Goal: Task Accomplishment & Management: Manage account settings

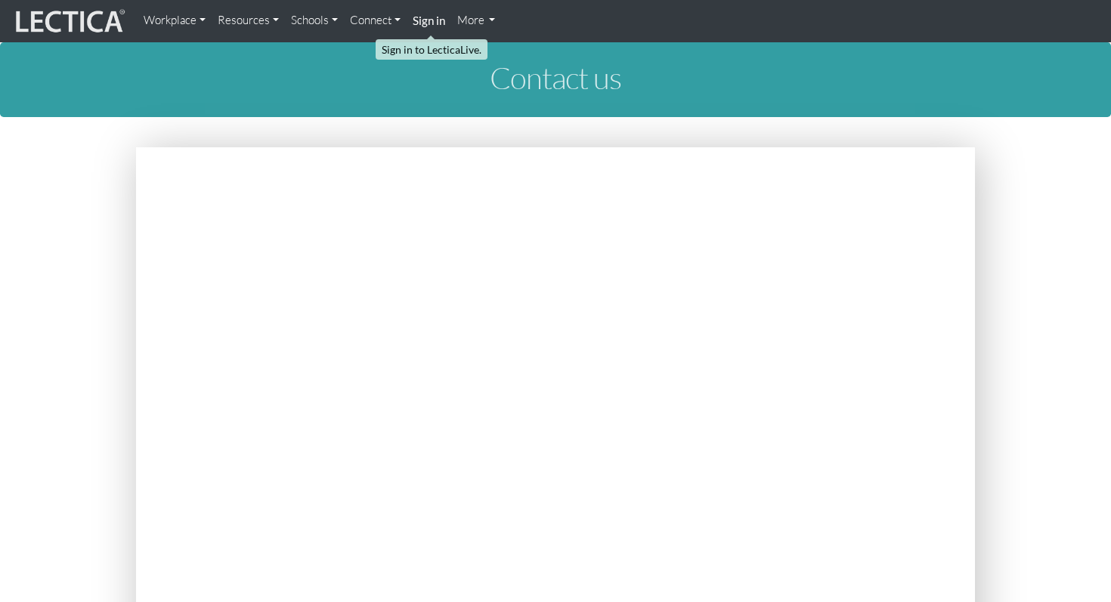
click at [426, 19] on strong "Sign in" at bounding box center [429, 21] width 32 height 14
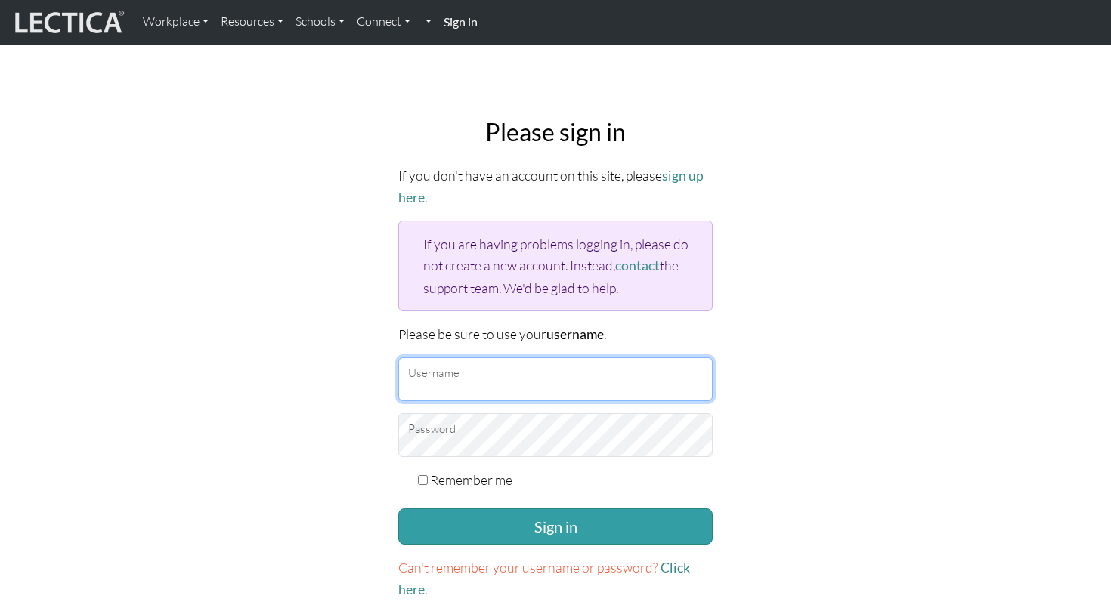
click at [498, 367] on input "Username" at bounding box center [555, 379] width 314 height 44
type input "[PERSON_NAME]"
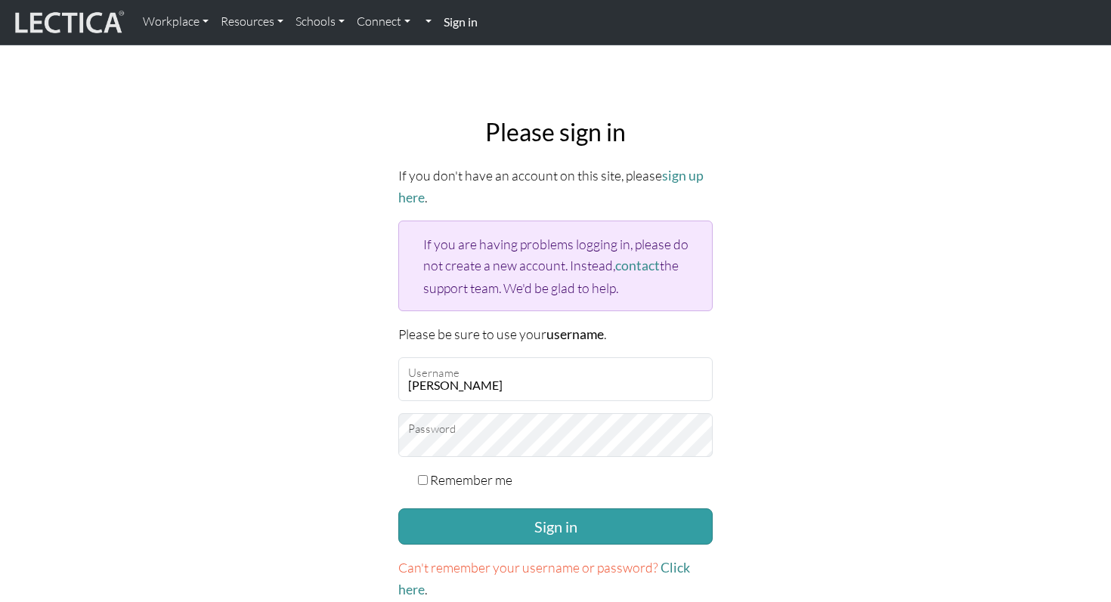
click at [468, 476] on label "Remember me" at bounding box center [471, 479] width 82 height 21
click at [428, 476] on input "Remember me" at bounding box center [423, 480] width 10 height 10
checkbox input "true"
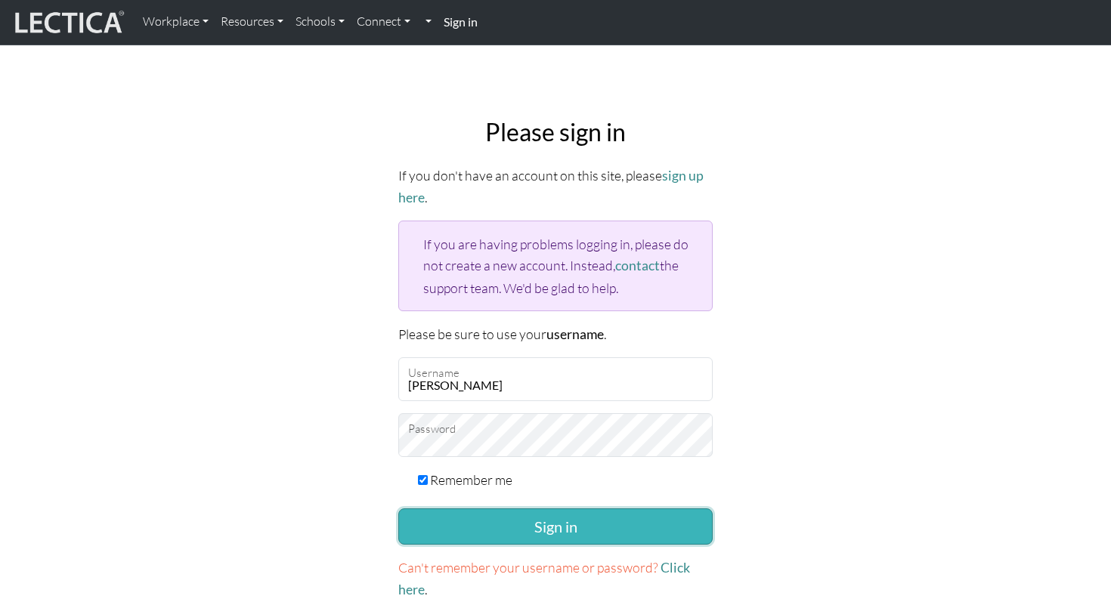
click at [469, 526] on button "Sign in" at bounding box center [555, 527] width 314 height 36
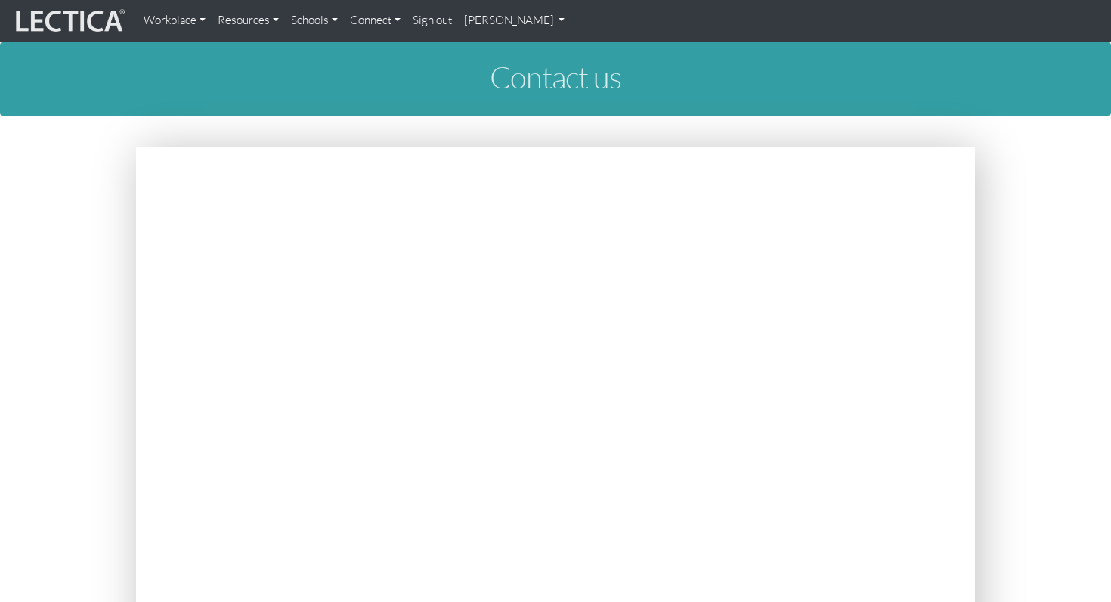
click at [97, 19] on img at bounding box center [68, 21] width 113 height 29
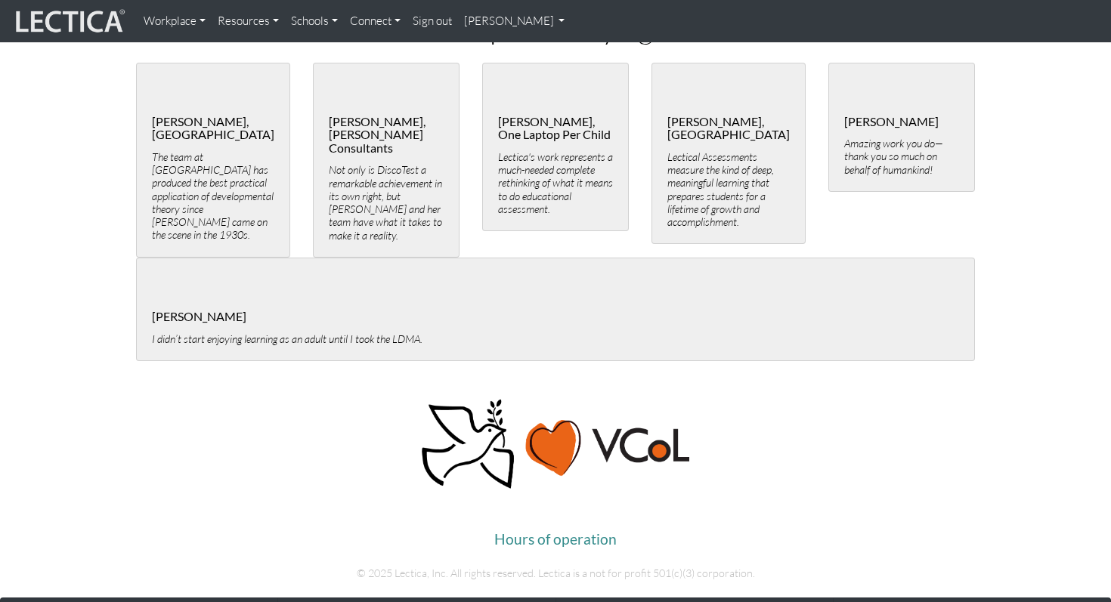
scroll to position [3386, 0]
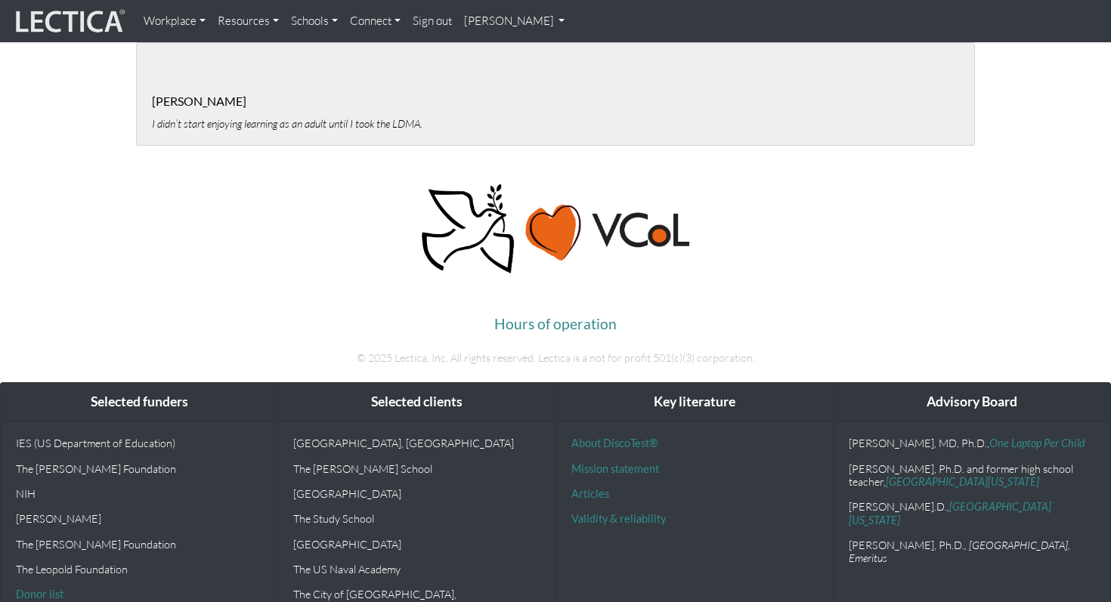
click at [490, 23] on link "[PERSON_NAME]" at bounding box center [514, 21] width 113 height 30
click at [509, 56] on link "My Profile" at bounding box center [534, 56] width 121 height 19
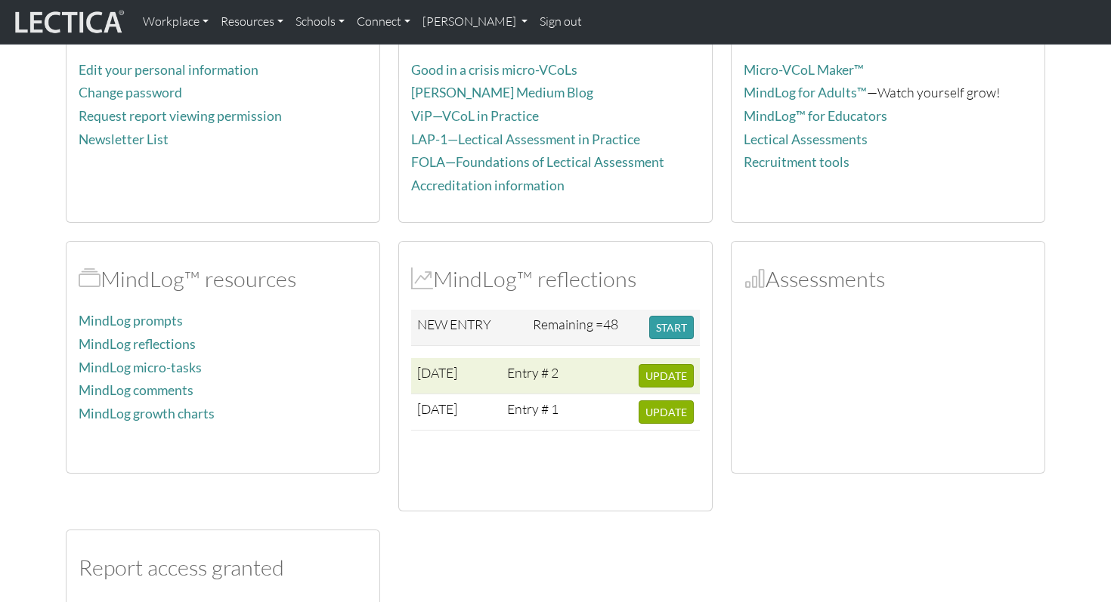
scroll to position [167, 0]
